Goal: Navigation & Orientation: Find specific page/section

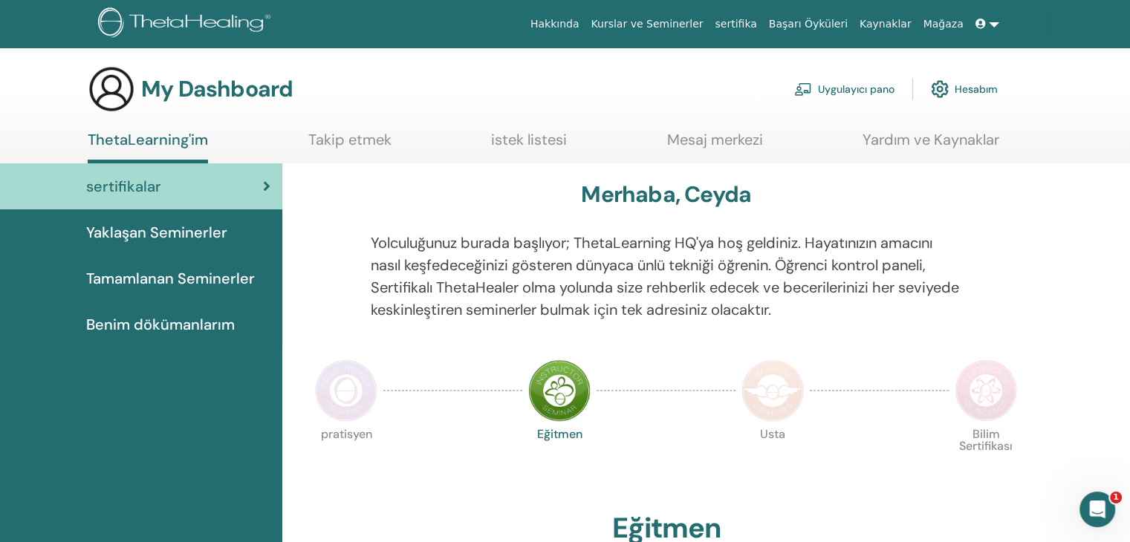
click at [268, 190] on icon at bounding box center [266, 186] width 7 height 15
click at [198, 238] on span "Yaklaşan Seminerler" at bounding box center [156, 232] width 141 height 22
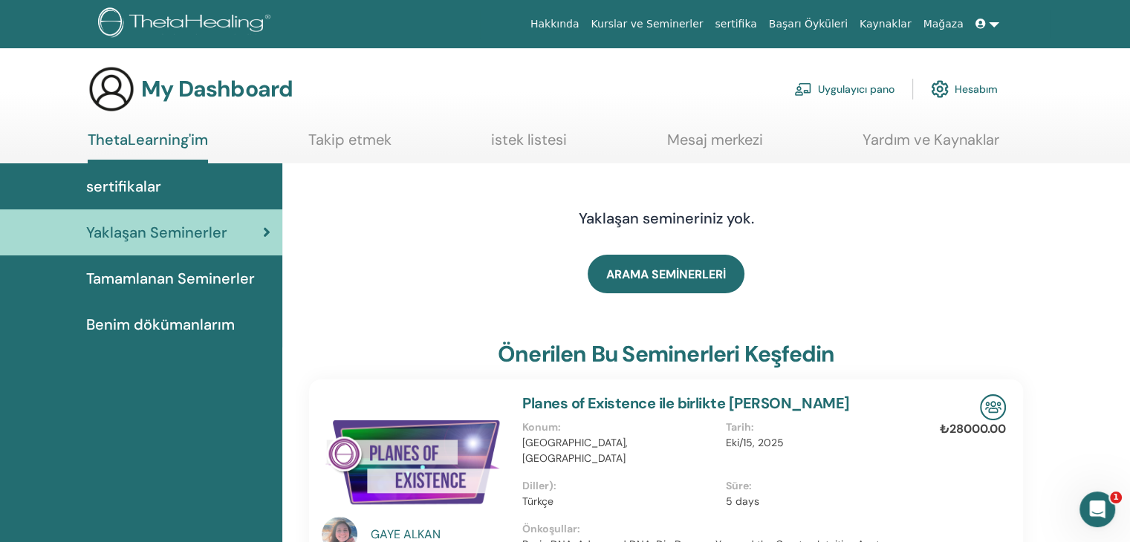
click at [854, 87] on link "Uygulayıcı pano" at bounding box center [844, 89] width 100 height 33
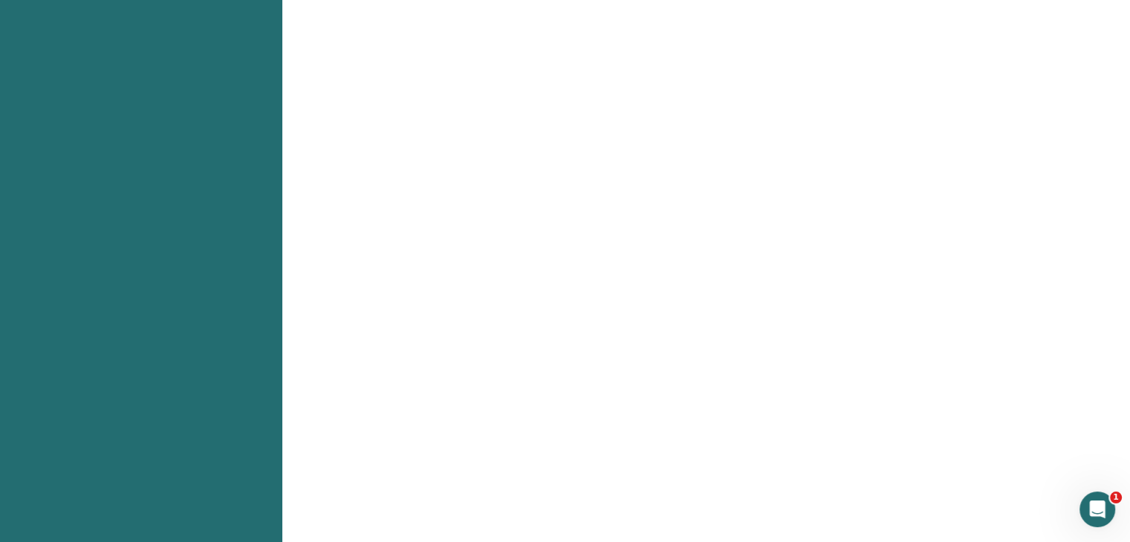
scroll to position [966, 0]
